Goal: Information Seeking & Learning: Learn about a topic

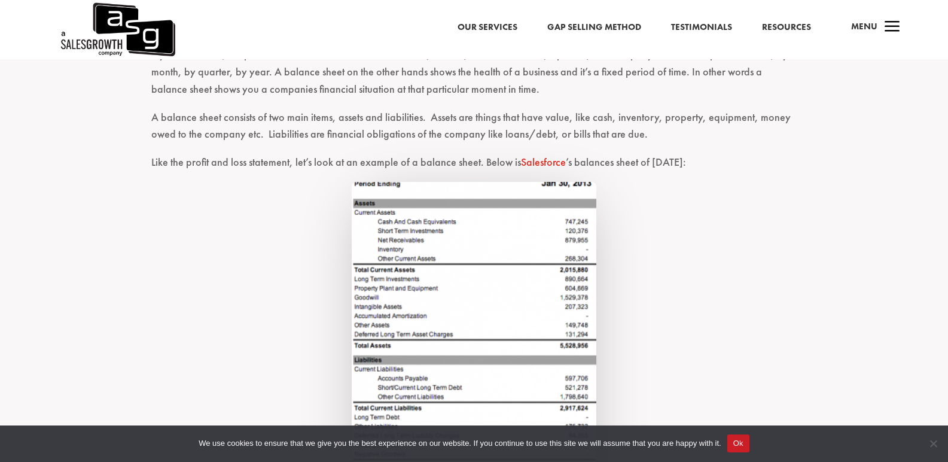
scroll to position [499, 0]
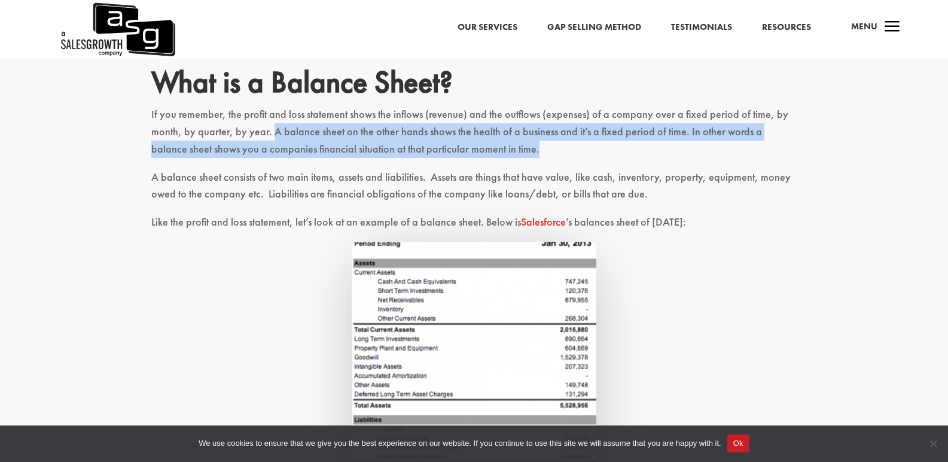
drag, startPoint x: 273, startPoint y: 129, endPoint x: 505, endPoint y: 147, distance: 232.8
click at [505, 147] on p "If you remember, the profit and loss statement shows the inflows (revenue) and …" at bounding box center [474, 137] width 646 height 62
copy p "A balance sheet on the other hands shows the health of a business and it’s a fi…"
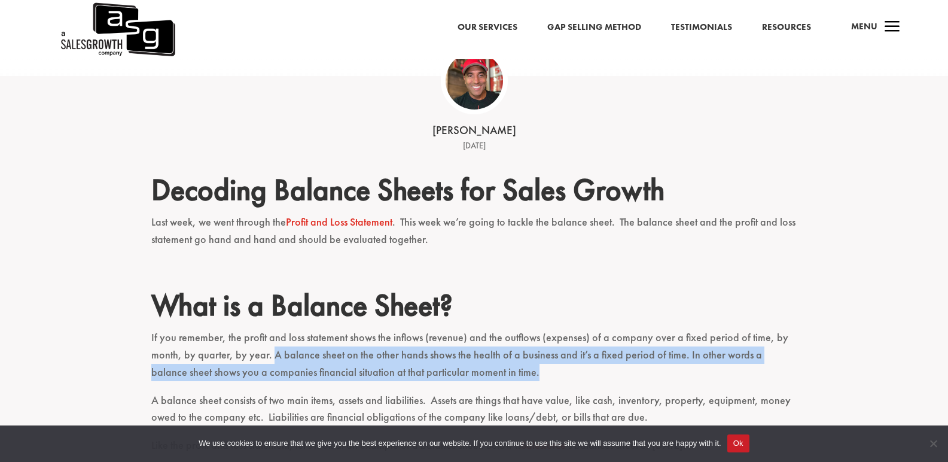
scroll to position [260, 0]
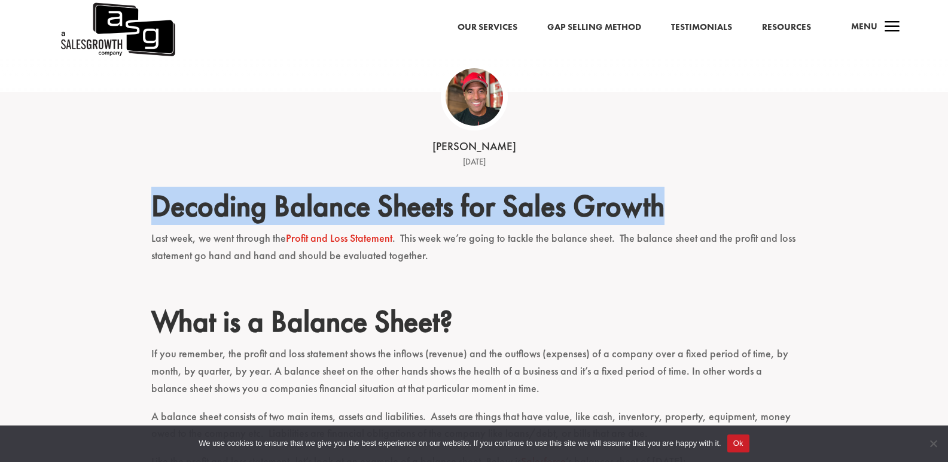
drag, startPoint x: 153, startPoint y: 199, endPoint x: 674, endPoint y: 187, distance: 520.7
copy h2 "Decoding Balance Sheets for Sales Growth"
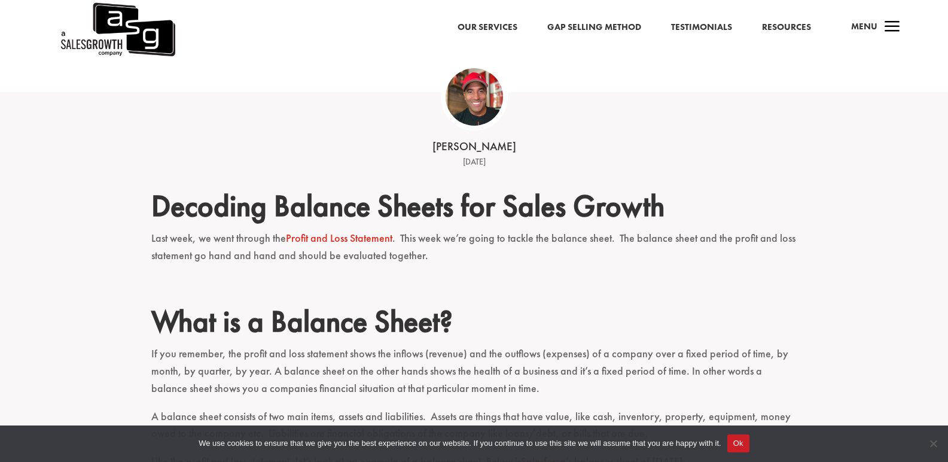
click at [401, 238] on p "Last week, we went through the Profit and Loss Statement . This week we’re goin…" at bounding box center [474, 252] width 646 height 45
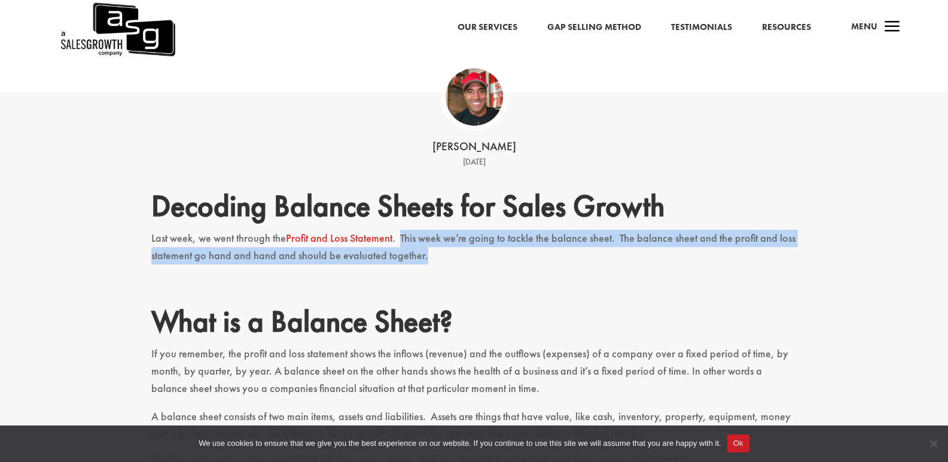
drag, startPoint x: 402, startPoint y: 236, endPoint x: 427, endPoint y: 259, distance: 33.4
click at [427, 259] on p "Last week, we went through the Profit and Loss Statement . This week we’re goin…" at bounding box center [474, 252] width 646 height 45
copy p "This week we’re going to tackle the balance sheet. The balance sheet and the pr…"
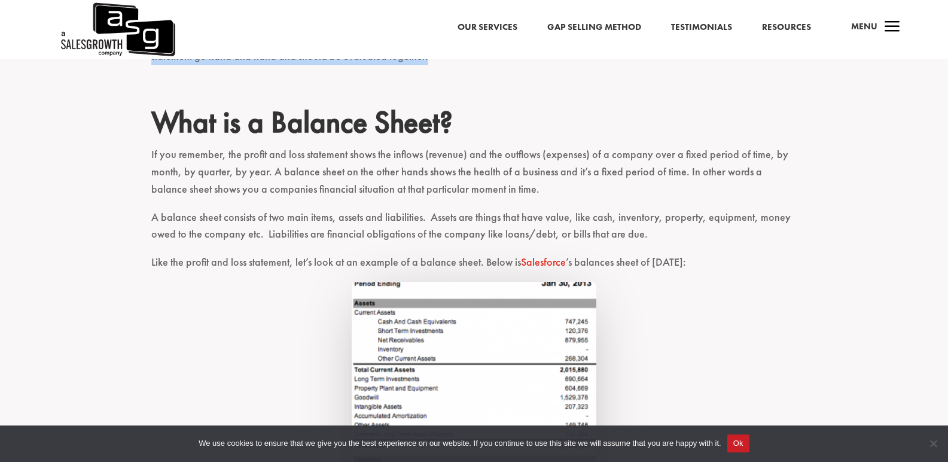
scroll to position [499, 0]
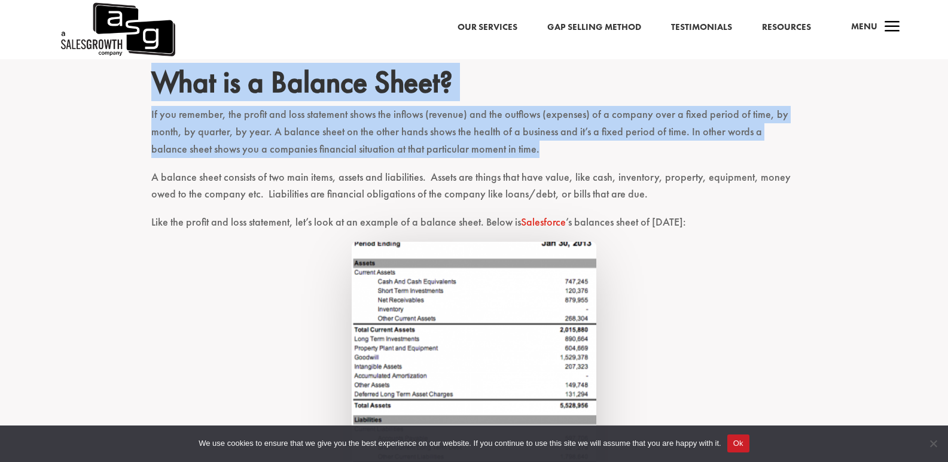
drag, startPoint x: 155, startPoint y: 86, endPoint x: 501, endPoint y: 159, distance: 353.4
copy div "What is a Balance Sheet? If you remember, the profit and loss statement shows t…"
click at [797, 303] on link at bounding box center [474, 442] width 646 height 400
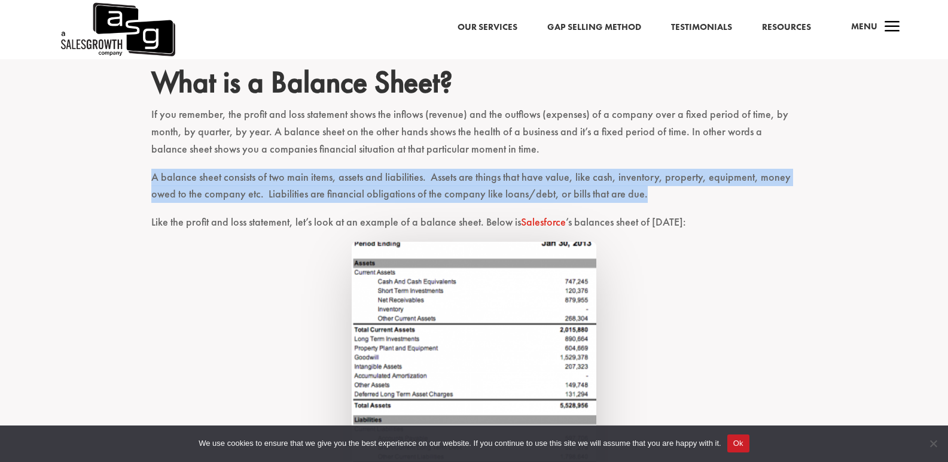
drag, startPoint x: 153, startPoint y: 173, endPoint x: 648, endPoint y: 199, distance: 496.1
click at [648, 199] on p "A balance sheet consists of two main items, assets and liabilities. Assets are …" at bounding box center [474, 191] width 646 height 45
copy p "A balance sheet consists of two main items, assets and liabilities. Assets are …"
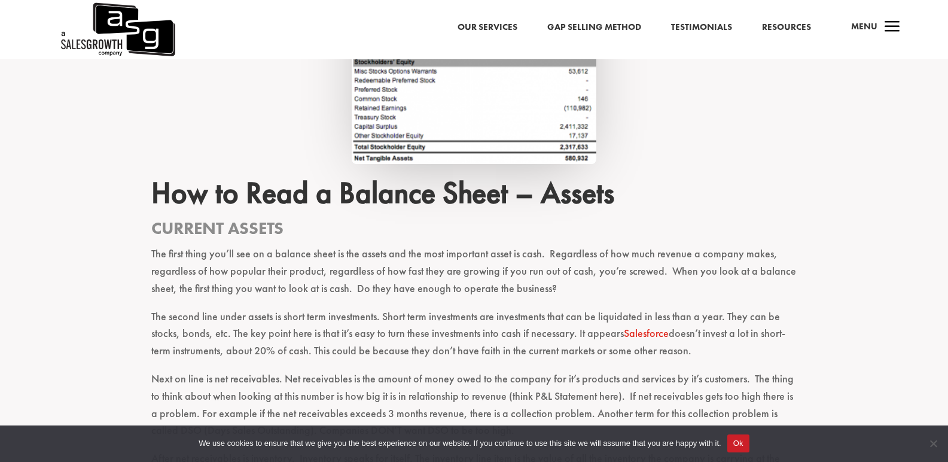
scroll to position [1037, 0]
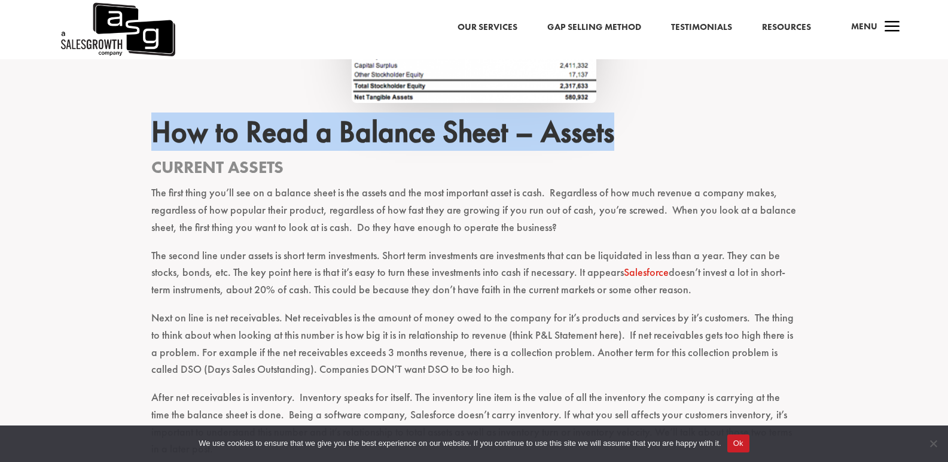
drag, startPoint x: 155, startPoint y: 129, endPoint x: 617, endPoint y: 138, distance: 461.9
click at [617, 138] on h2 "How to Read a Balance Sheet – Assets" at bounding box center [474, 135] width 646 height 42
copy h2 "How to Read a Balance Sheet – Assets"
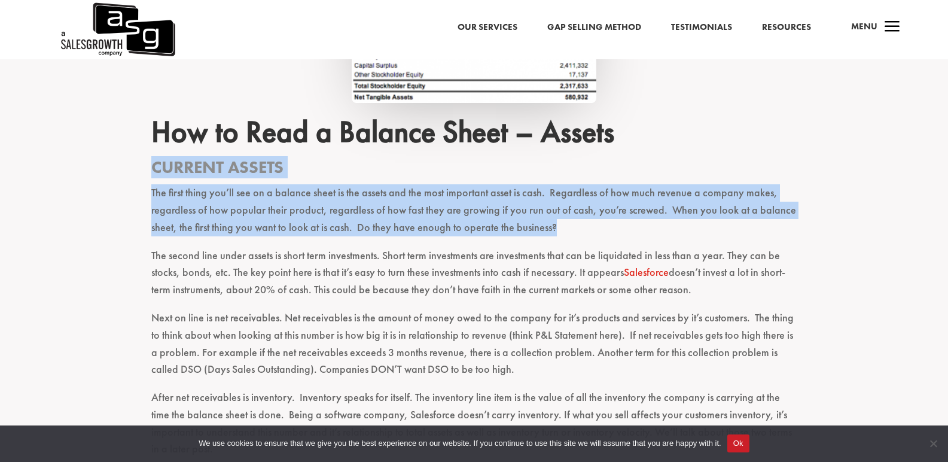
drag, startPoint x: 152, startPoint y: 165, endPoint x: 571, endPoint y: 235, distance: 424.6
copy div "Current Assets The first thing you’ll see on a balance sheet is the assets and …"
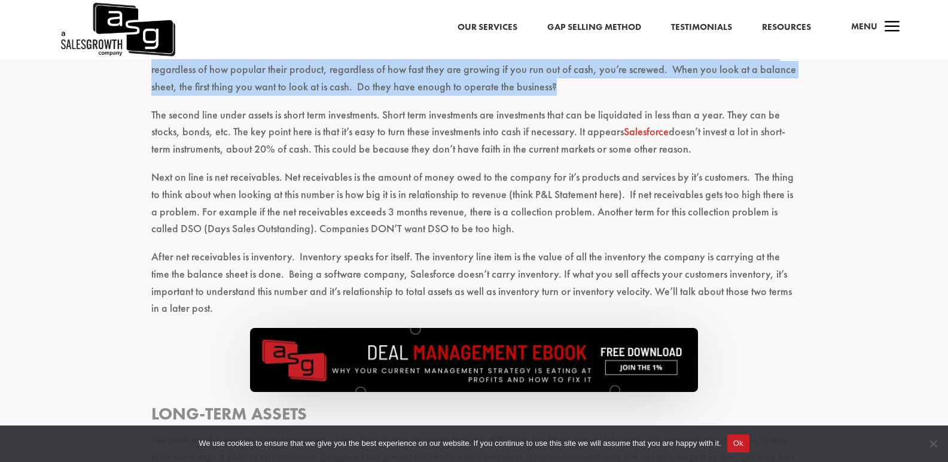
scroll to position [1157, 0]
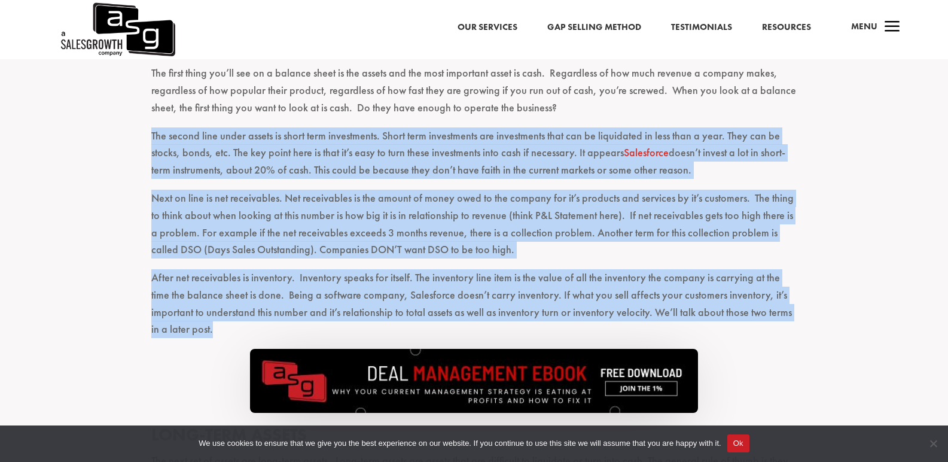
drag, startPoint x: 152, startPoint y: 136, endPoint x: 214, endPoint y: 334, distance: 208.0
copy div "Lor ipsumd sita conse adipis el seddo eius temporincid. Utlab etdo magnaaliqua …"
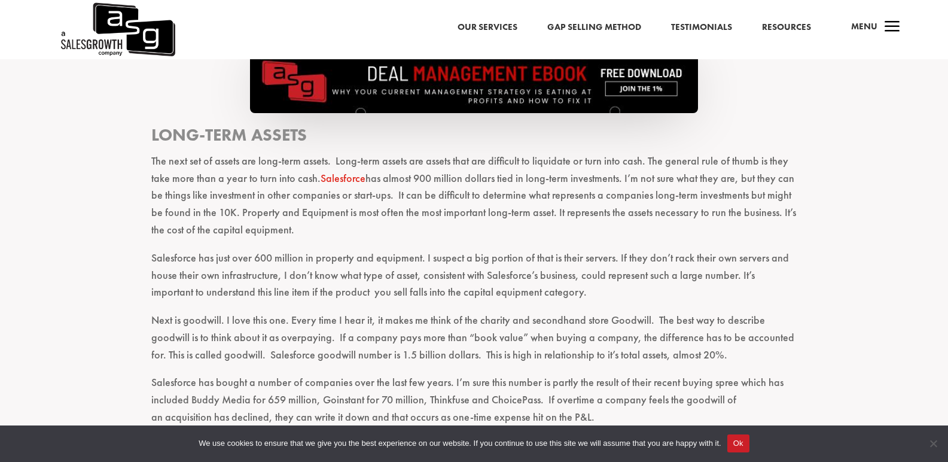
scroll to position [1456, 0]
click at [150, 132] on div "Decoding Balance Sheets for Sales Growth Last week, we went through the Profit …" at bounding box center [474, 433] width 948 height 2917
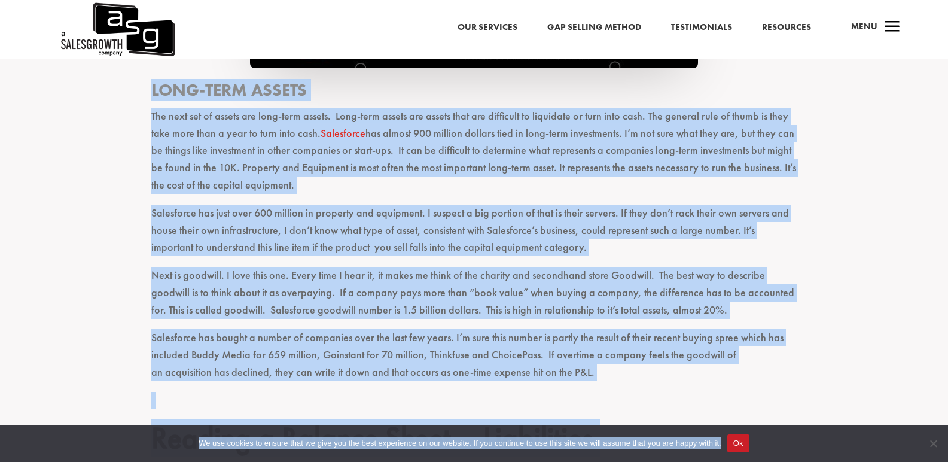
scroll to position [1530, 0]
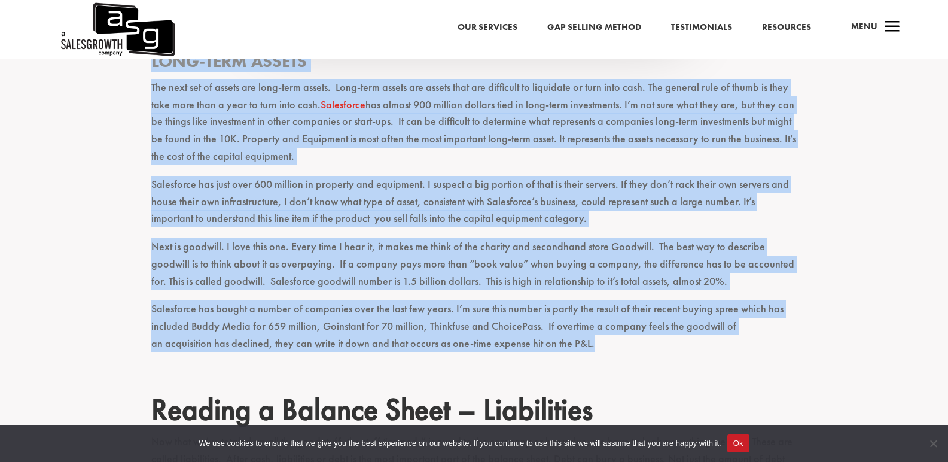
drag, startPoint x: 153, startPoint y: 134, endPoint x: 598, endPoint y: 344, distance: 492.2
click at [598, 344] on div "Decoding Balance Sheets for Sales Growth Last week, we went through the Profit …" at bounding box center [474, 336] width 646 height 2838
copy div "Lore-Ipsu Dolors Ame cons adi el seddoe tem inci-utla etdolo. Magn-aliq enimad …"
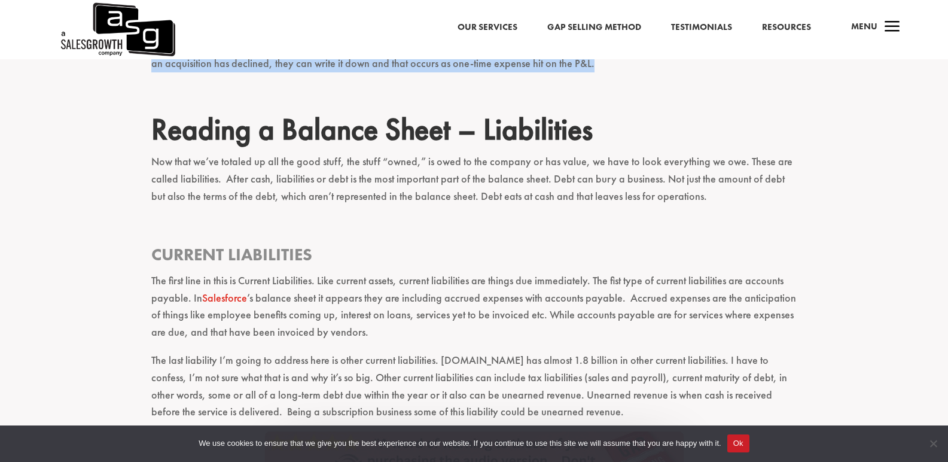
scroll to position [1830, 0]
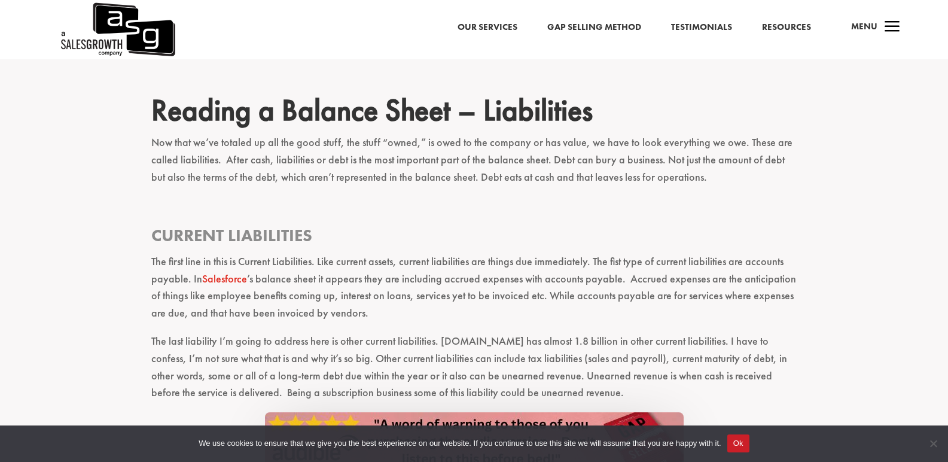
drag, startPoint x: 156, startPoint y: 107, endPoint x: 593, endPoint y: 400, distance: 525.7
click at [593, 400] on div "Decoding Balance Sheets for Sales Growth Last week, we went through the Profit …" at bounding box center [474, 37] width 646 height 2838
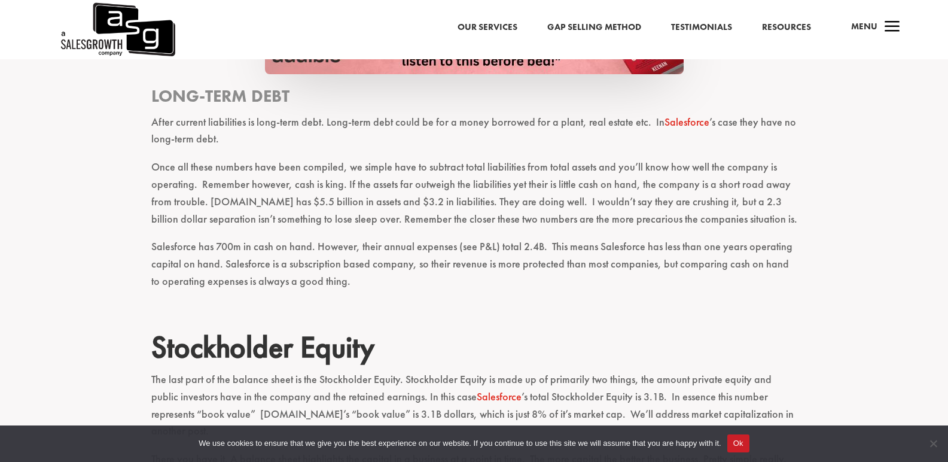
scroll to position [2248, 0]
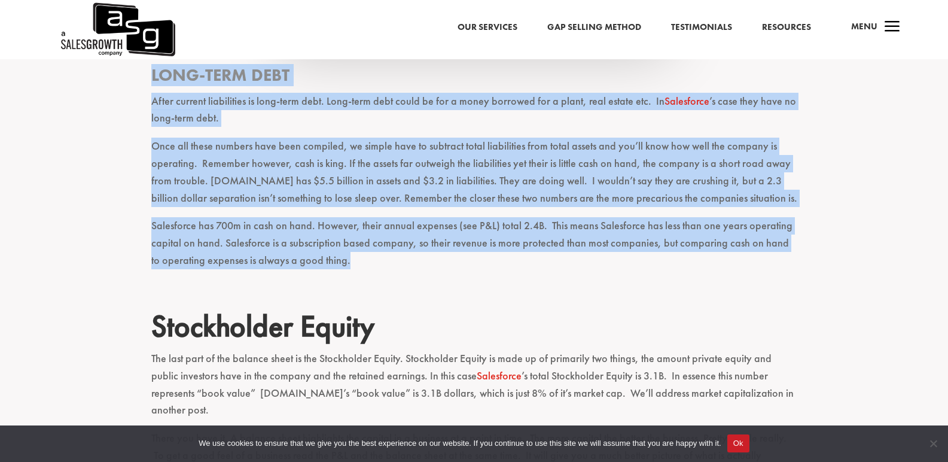
drag, startPoint x: 151, startPoint y: 73, endPoint x: 349, endPoint y: 255, distance: 268.4
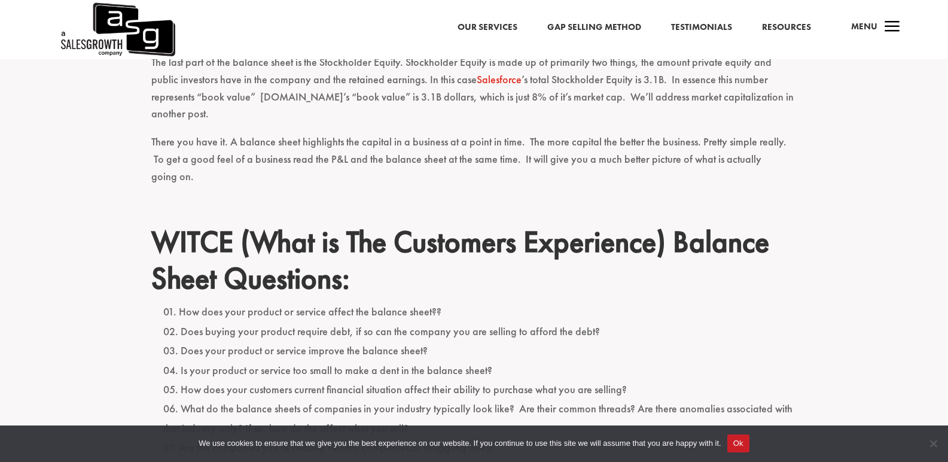
scroll to position [2368, 0]
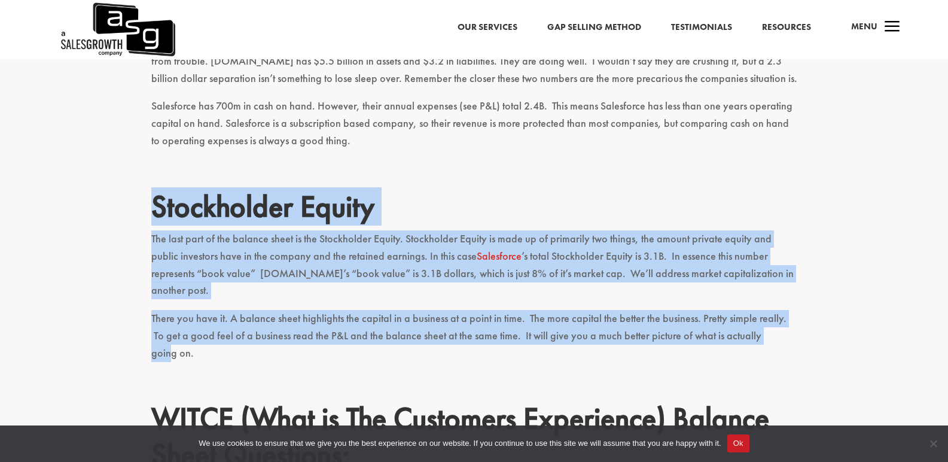
drag, startPoint x: 156, startPoint y: 200, endPoint x: 820, endPoint y: 329, distance: 676.0
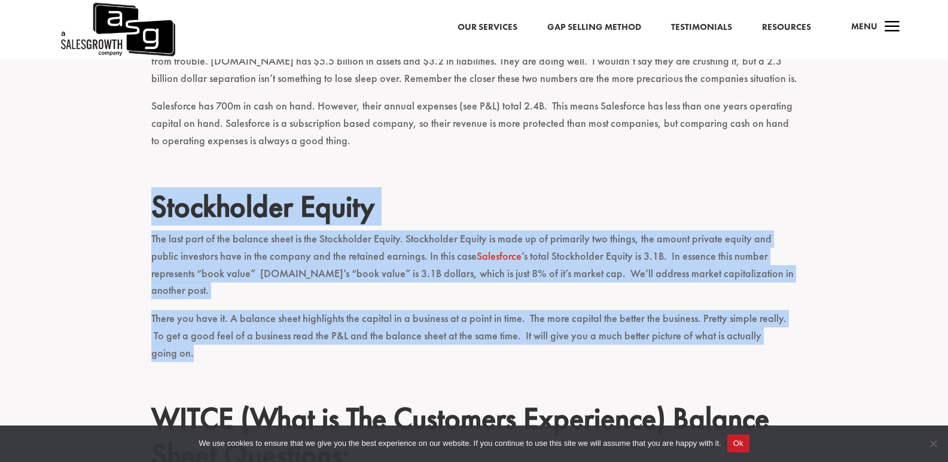
drag, startPoint x: 156, startPoint y: 202, endPoint x: 824, endPoint y: 318, distance: 678.4
